Goal: Find contact information: Find contact information

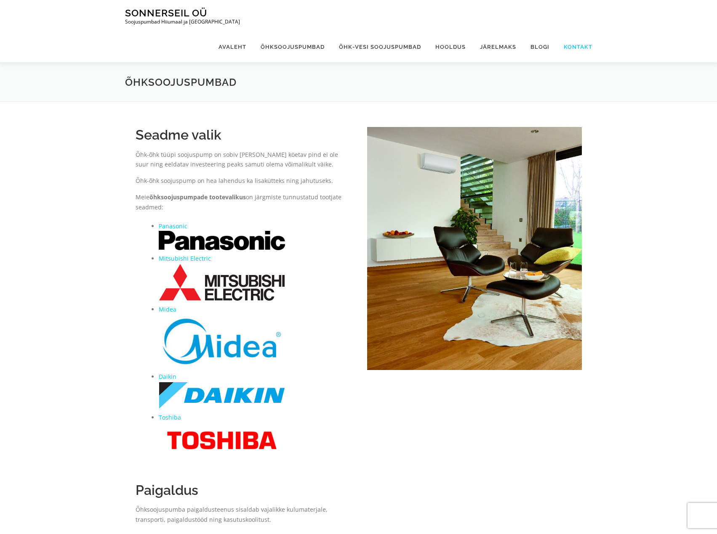
click at [580, 31] on link "Kontakt" at bounding box center [574, 47] width 36 height 32
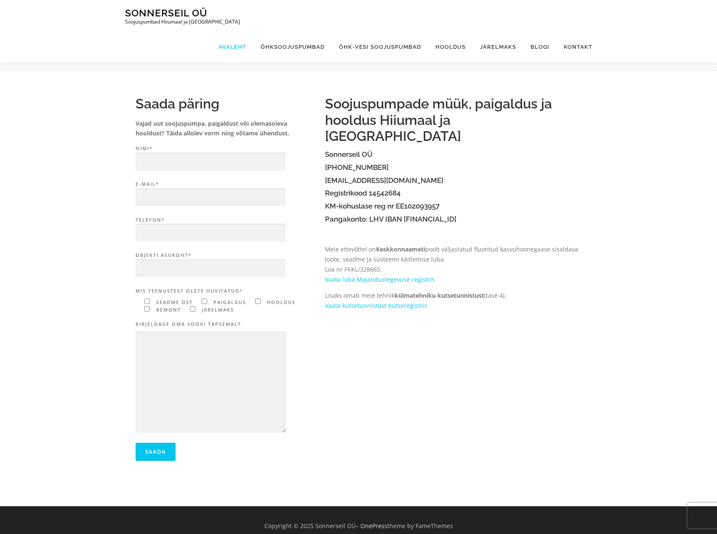
click at [236, 31] on link "Avaleht" at bounding box center [232, 47] width 42 height 32
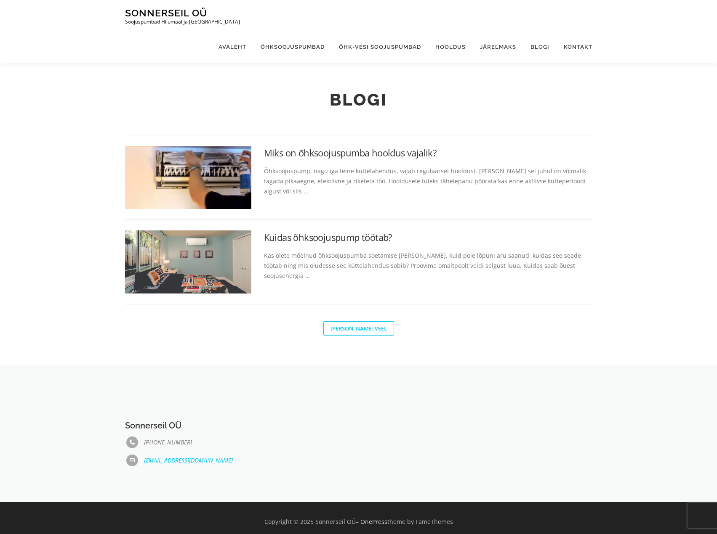
scroll to position [470, 0]
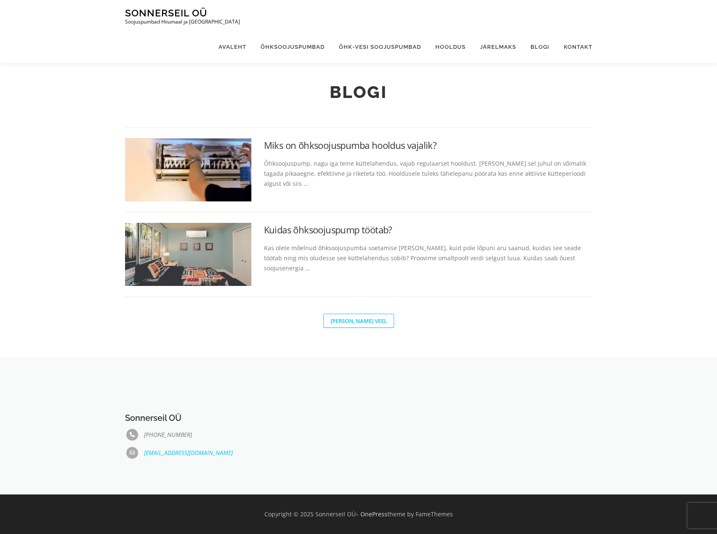
drag, startPoint x: 195, startPoint y: 434, endPoint x: 140, endPoint y: 439, distance: 55.3
click at [140, 439] on div "(+372) 5750 1298" at bounding box center [238, 435] width 227 height 12
click at [229, 476] on section "Sonnerseil OÜ (+372) 5750 1298 info@sonnerseil.ee" at bounding box center [358, 426] width 717 height 137
drag, startPoint x: 196, startPoint y: 435, endPoint x: 139, endPoint y: 436, distance: 57.2
click at [139, 436] on div "(+372) 5750 1298" at bounding box center [238, 435] width 227 height 12
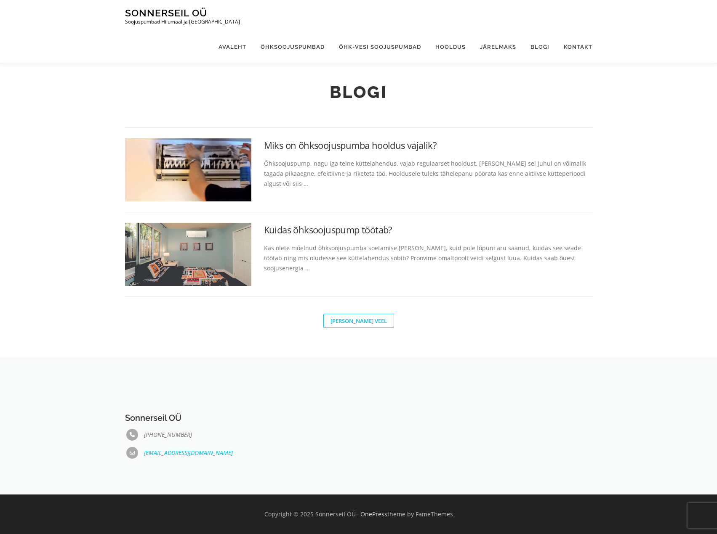
click at [179, 482] on section "Sonnerseil OÜ (+372) 5750 1298 info@sonnerseil.ee" at bounding box center [358, 426] width 717 height 137
drag, startPoint x: 189, startPoint y: 437, endPoint x: 136, endPoint y: 433, distance: 53.6
click at [136, 434] on div "(+372) 5750 1298" at bounding box center [238, 435] width 227 height 12
click at [472, 427] on div "Sonnerseil OÜ (+372) 5750 1298 info@sonnerseil.ee" at bounding box center [359, 426] width 480 height 78
